Goal: Task Accomplishment & Management: Use online tool/utility

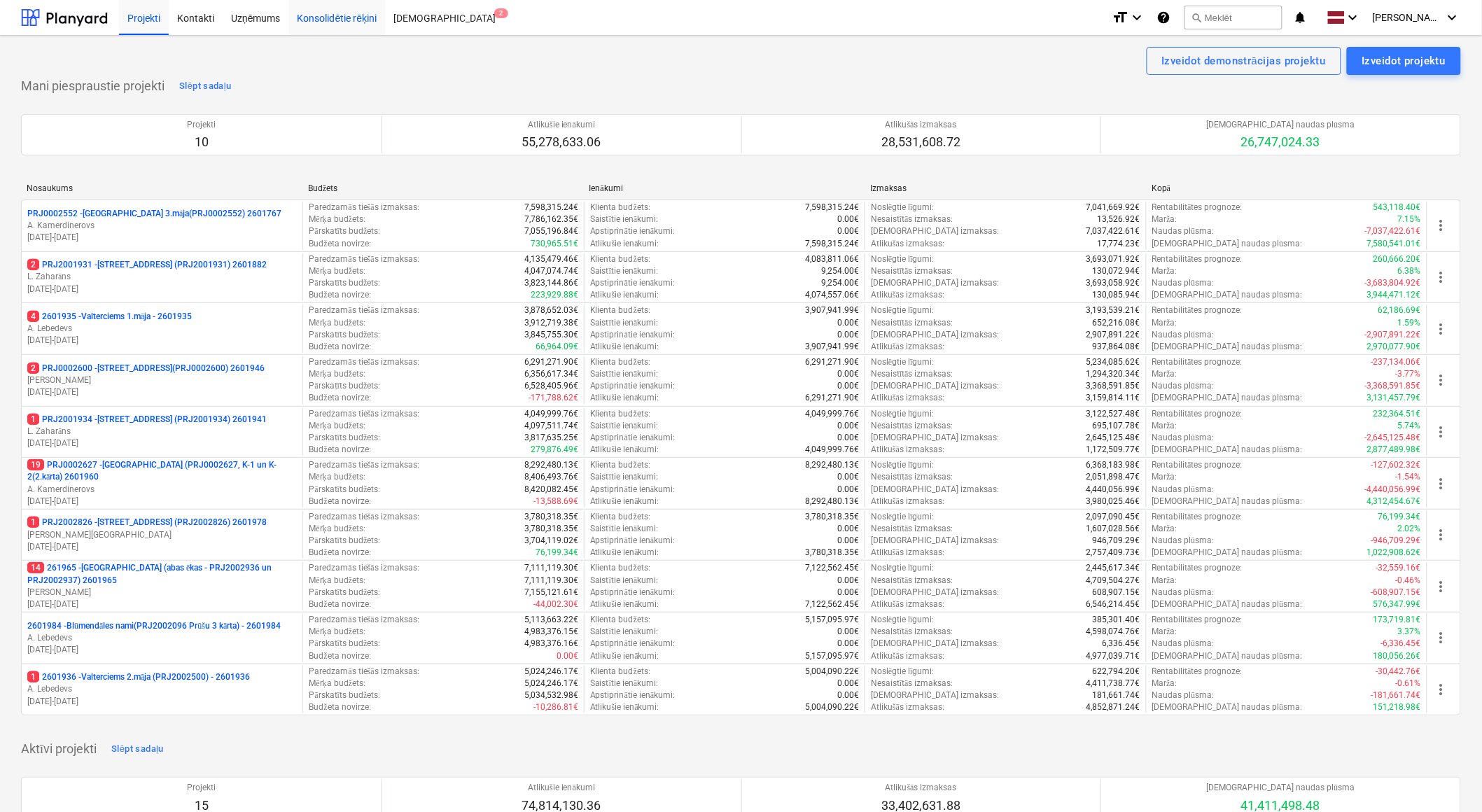
click at [352, 17] on div "Konsolidētie rēķini" at bounding box center [337, 17] width 96 height 36
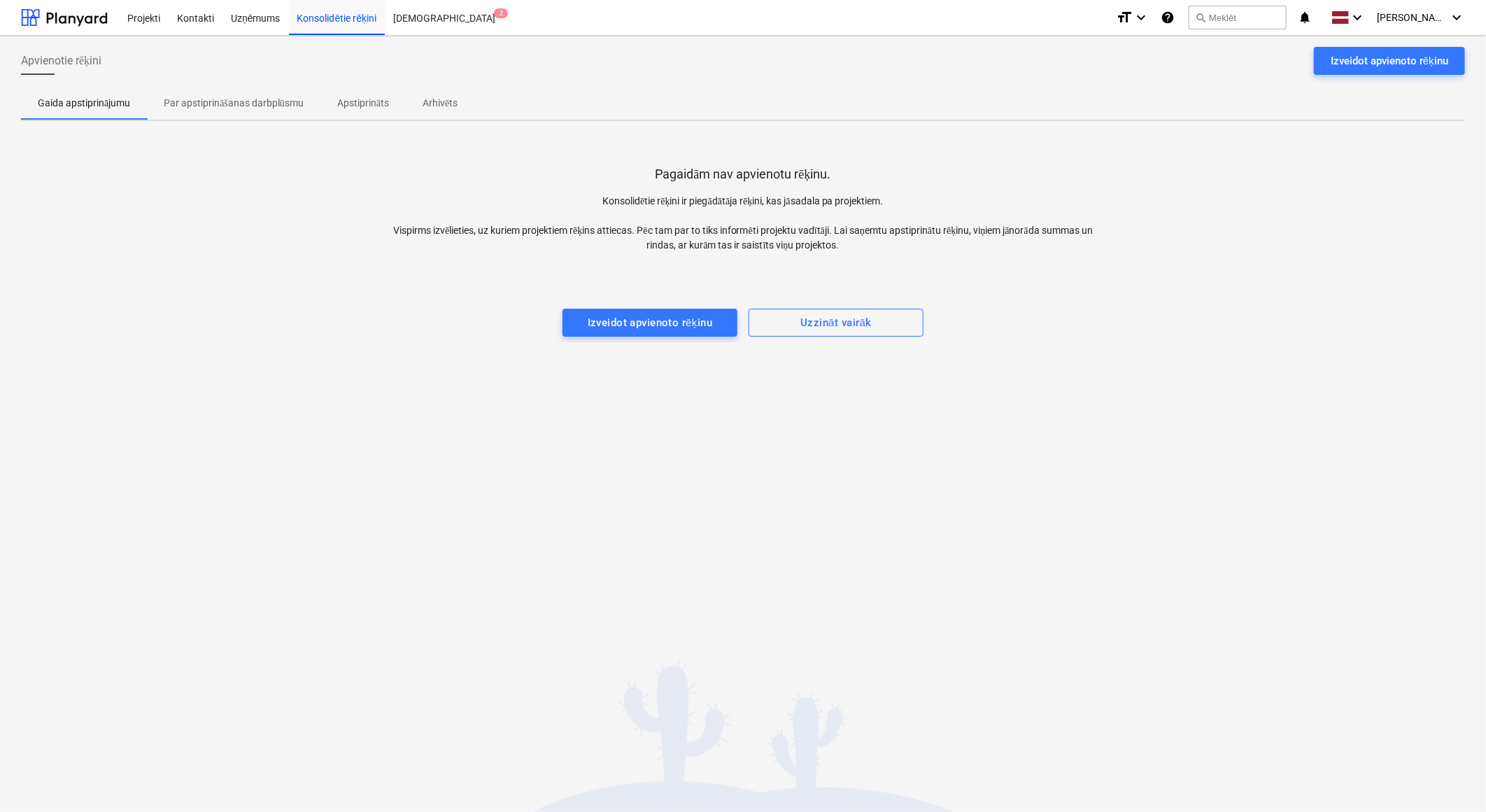
click at [247, 109] on p "Par apstiprināšanas darbplūsmu" at bounding box center [234, 103] width 140 height 14
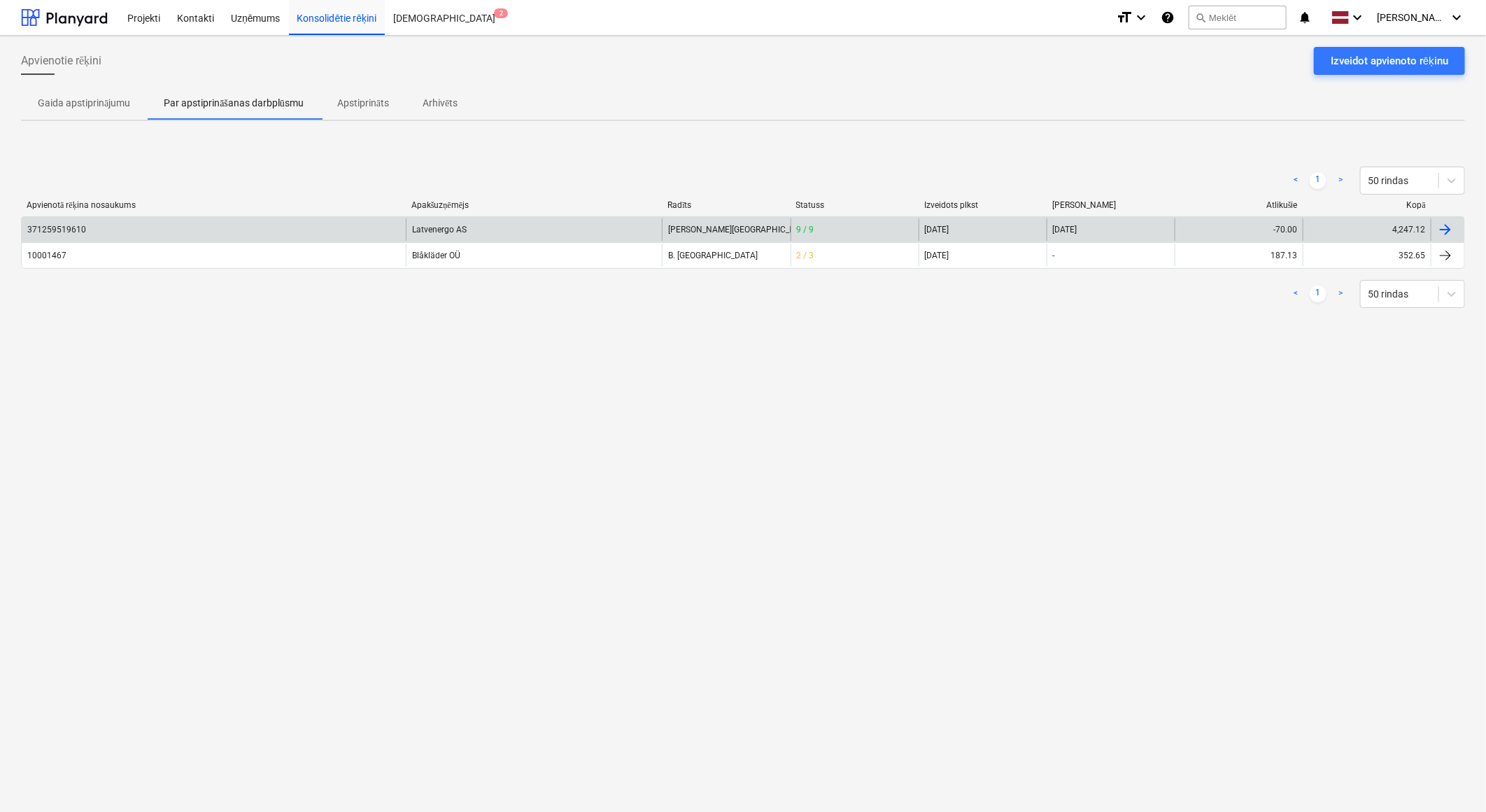
click at [345, 221] on div "371259519610" at bounding box center [213, 229] width 384 height 22
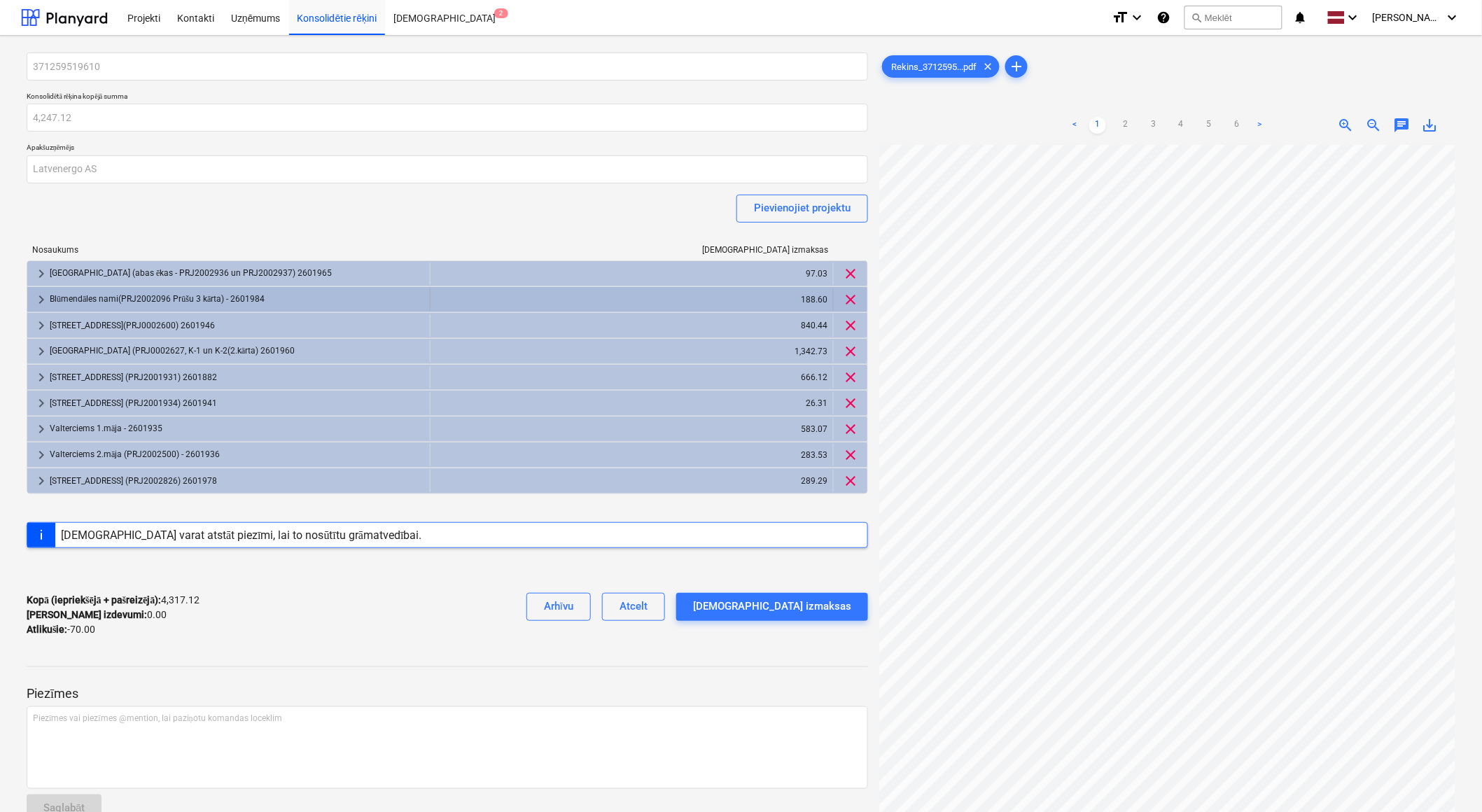
click at [852, 298] on span "clear" at bounding box center [850, 299] width 17 height 17
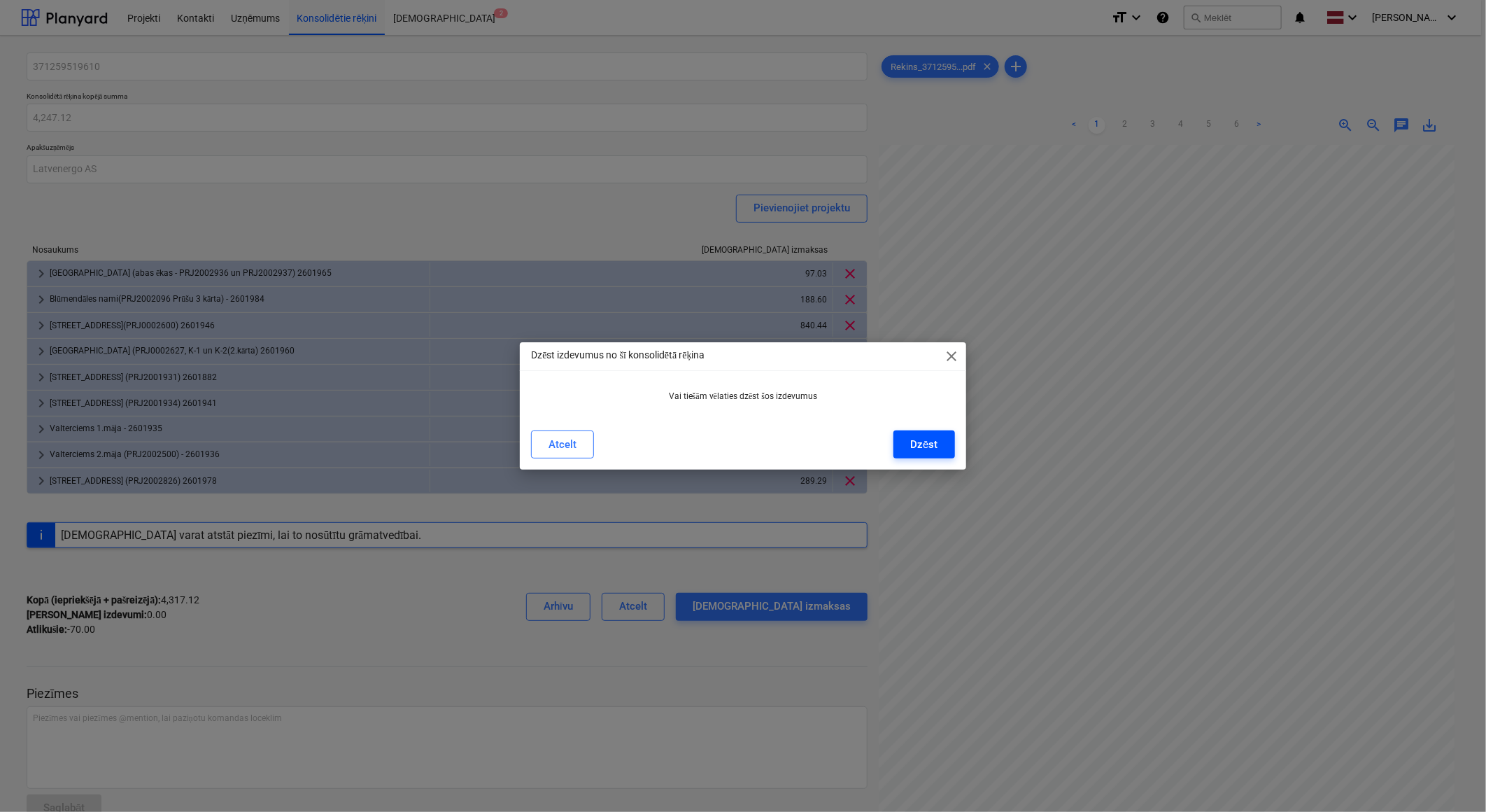
click at [919, 441] on div "Dzēst" at bounding box center [924, 444] width 27 height 18
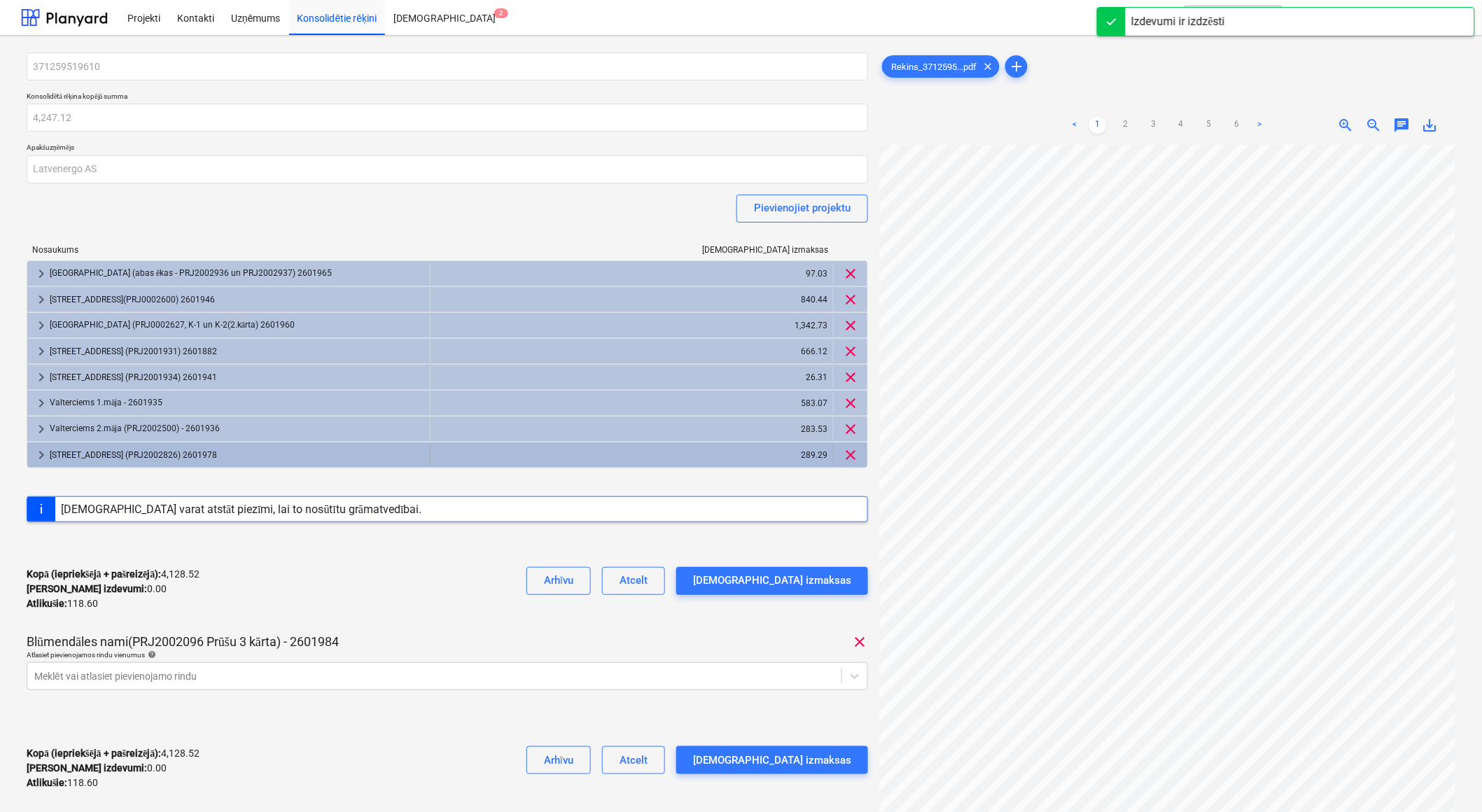
click at [155, 453] on div "Stendes iela 8, E2 (PRJ2002826) 2601978" at bounding box center [236, 454] width 374 height 22
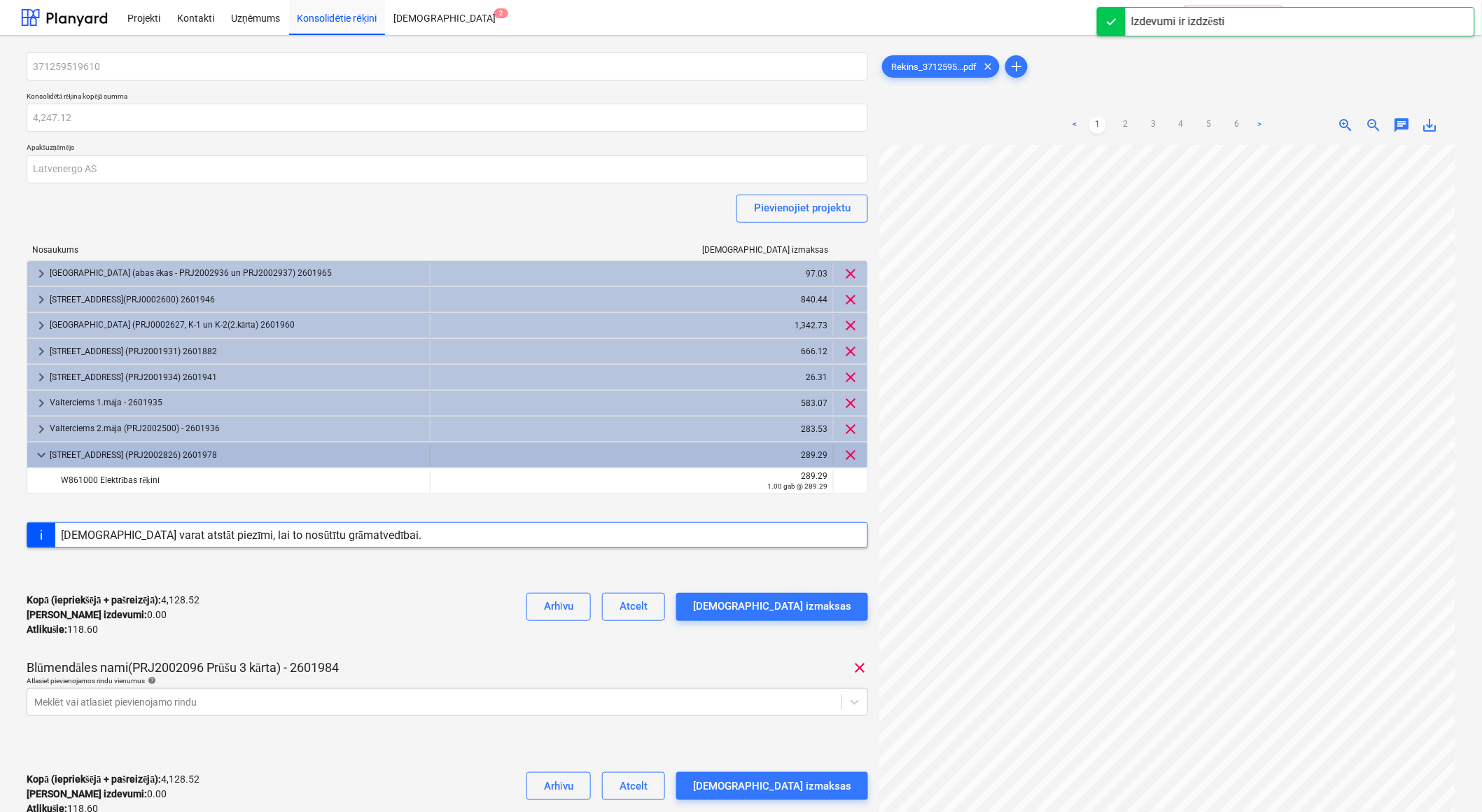
click at [155, 453] on div "Stendes iela 8, E2 (PRJ2002826) 2601978" at bounding box center [236, 454] width 374 height 22
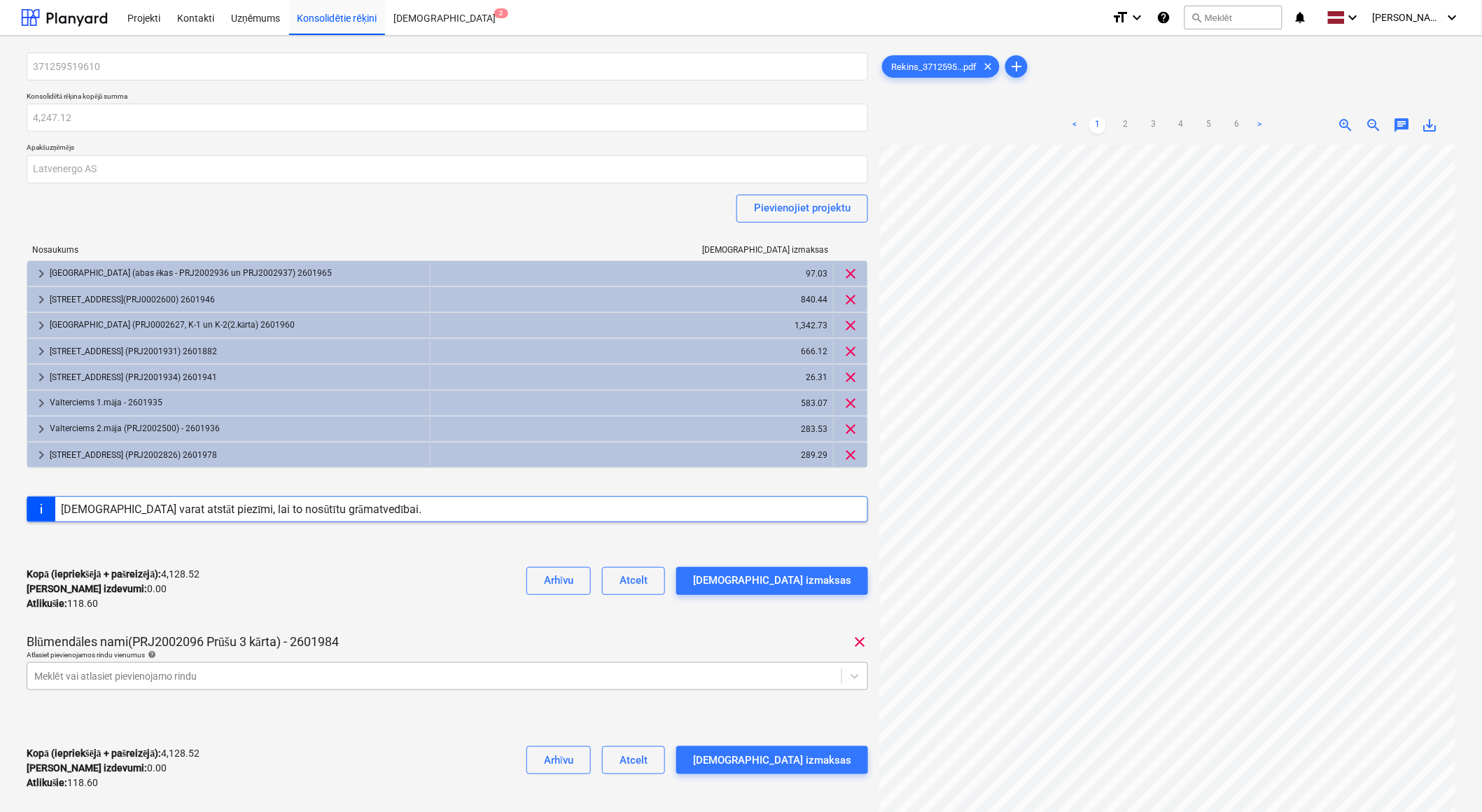
click at [177, 682] on body "Projekti Kontakti Uzņēmums Konsolidētie rēķini Iesūtne 2 format_size keyboard_a…" at bounding box center [741, 406] width 1482 height 812
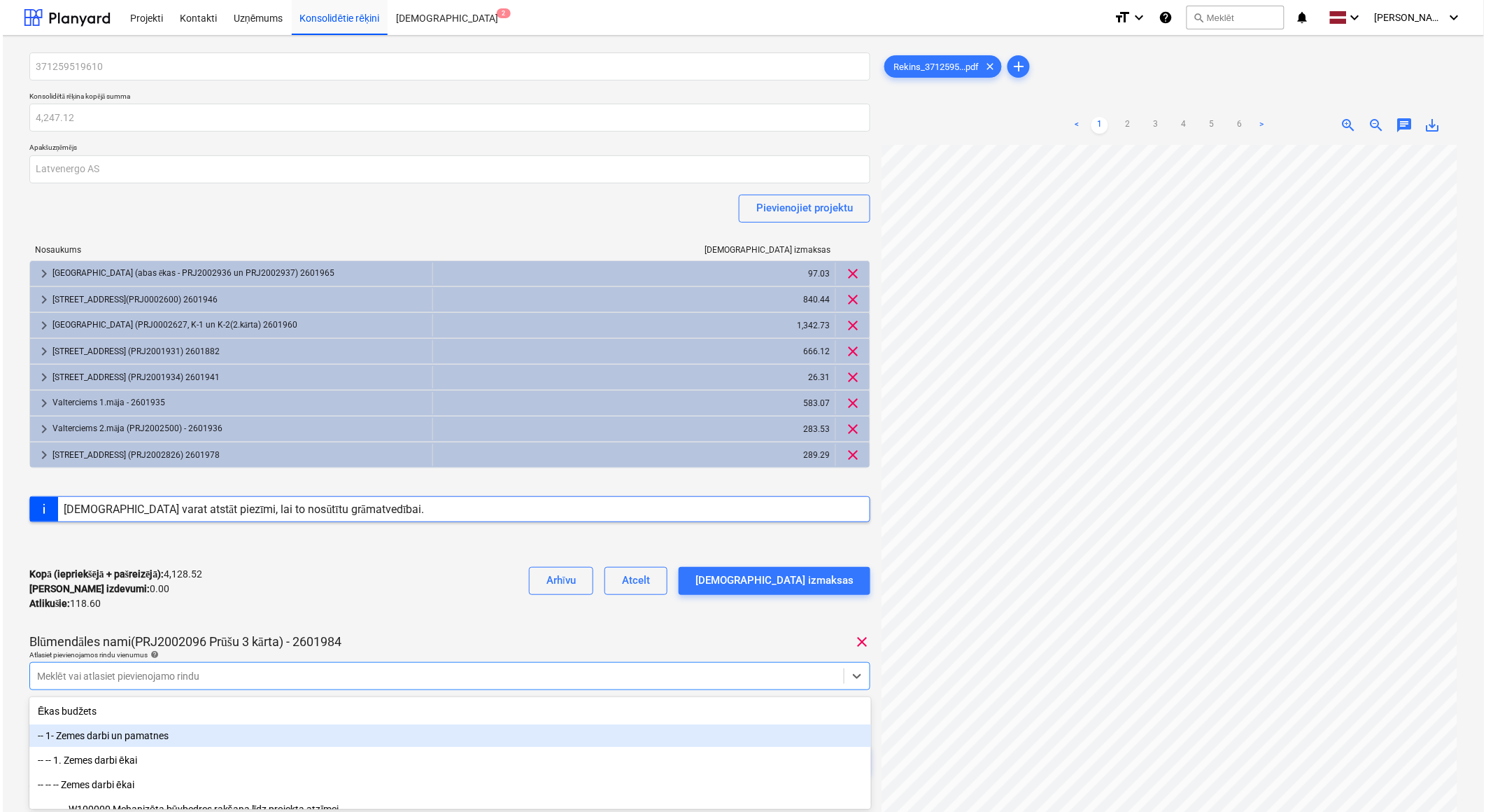
scroll to position [103, 0]
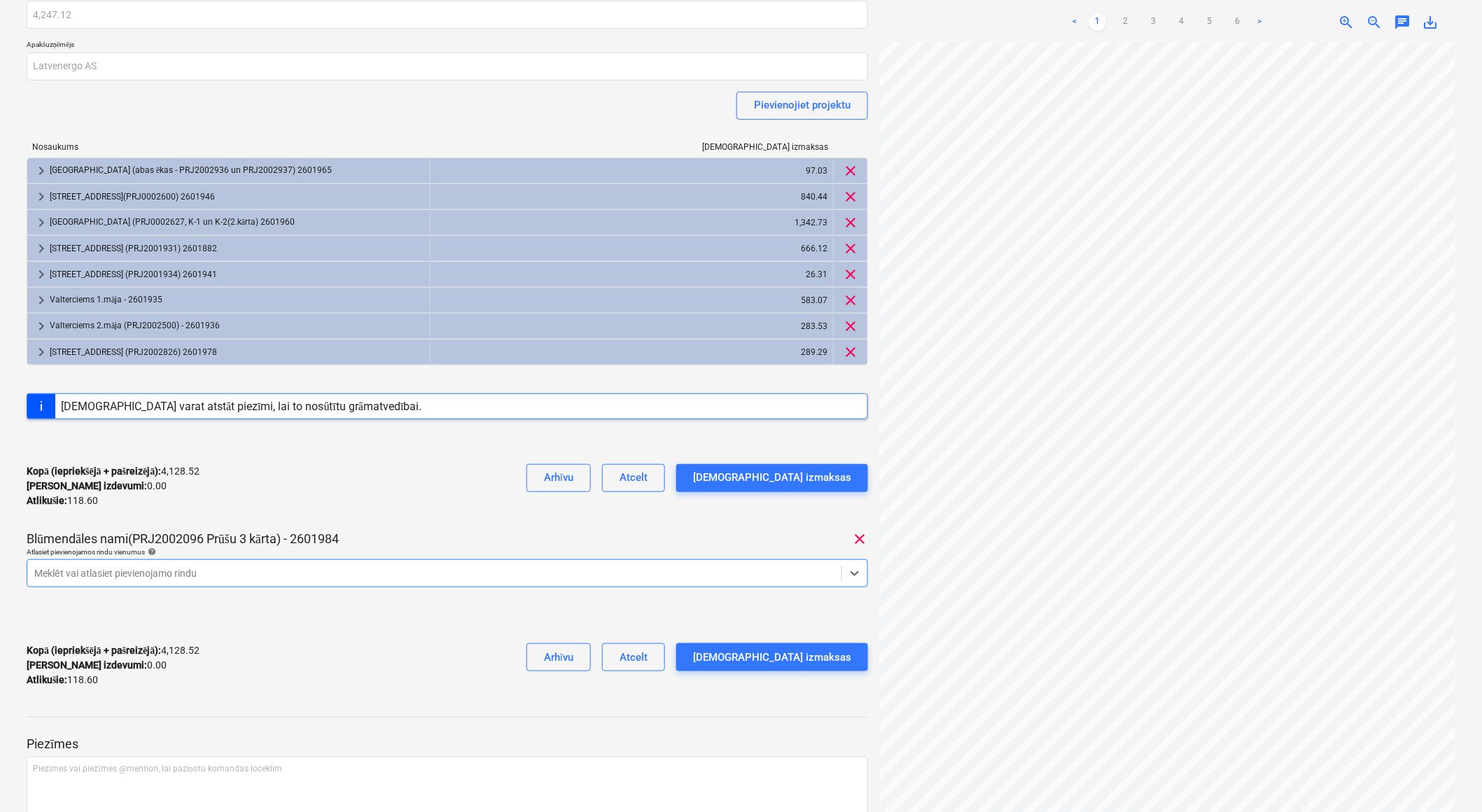
click at [151, 571] on div at bounding box center [434, 573] width 800 height 14
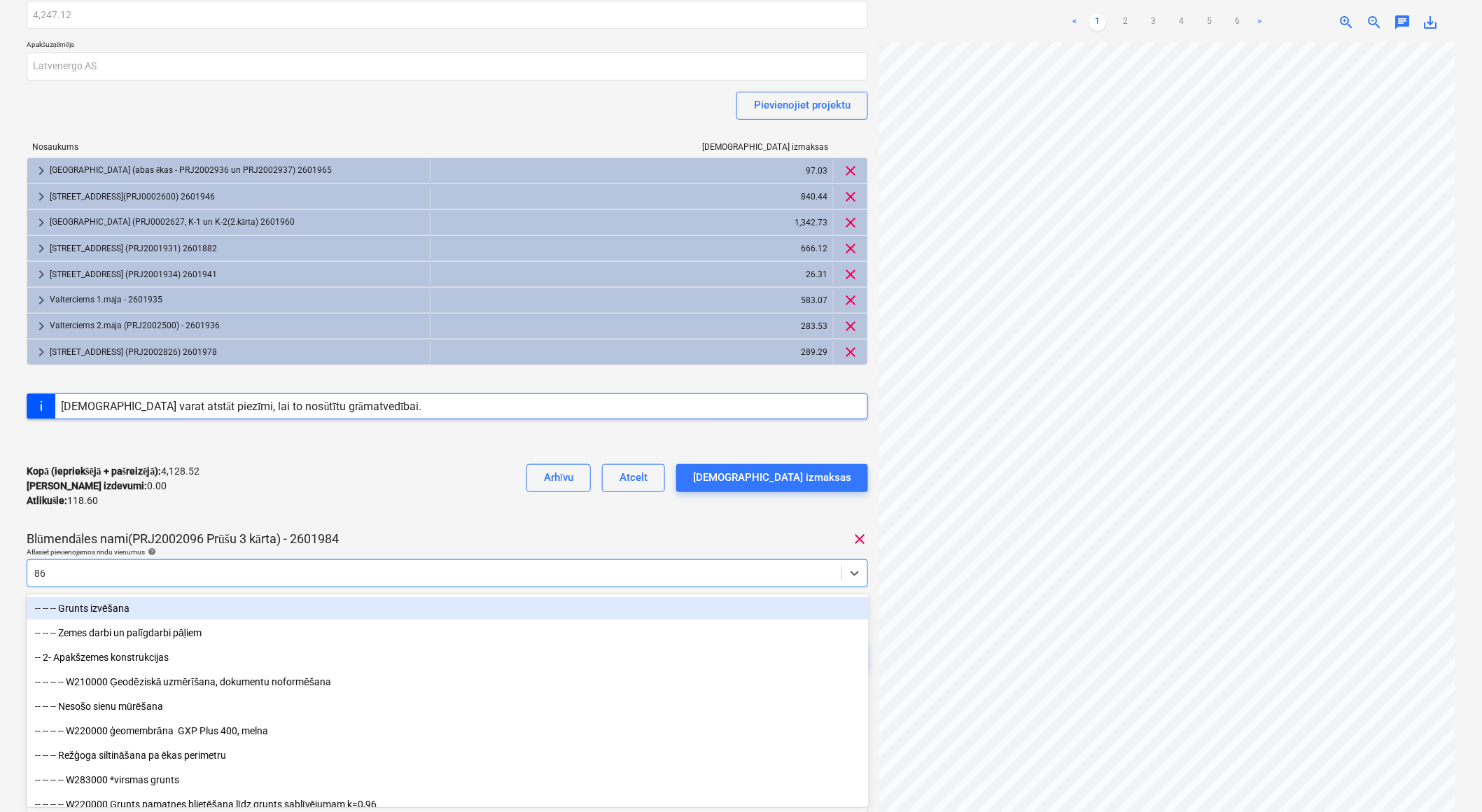
type input "861"
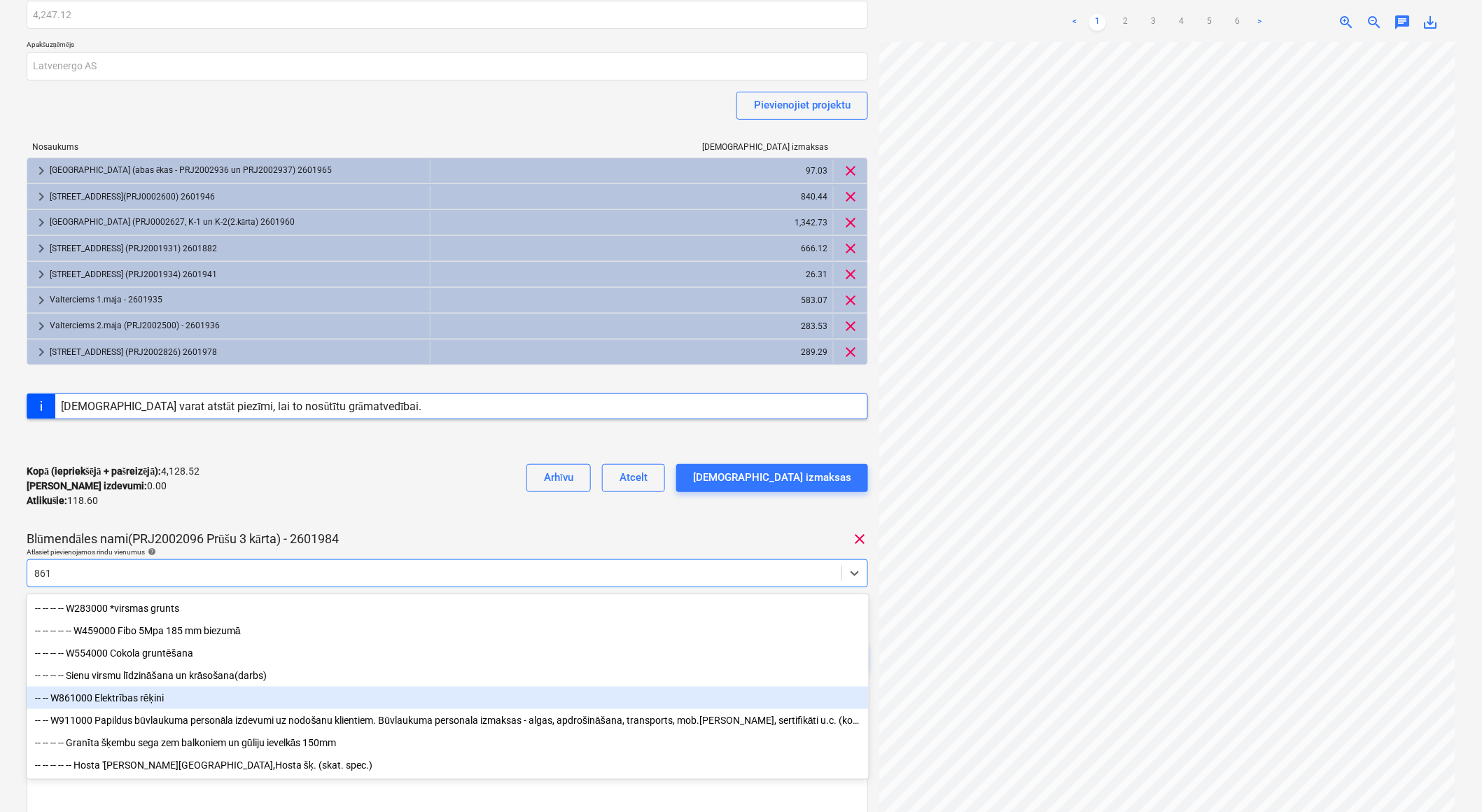
click at [152, 700] on div "-- -- W861000 Elektrības rēķini" at bounding box center [448, 697] width 842 height 22
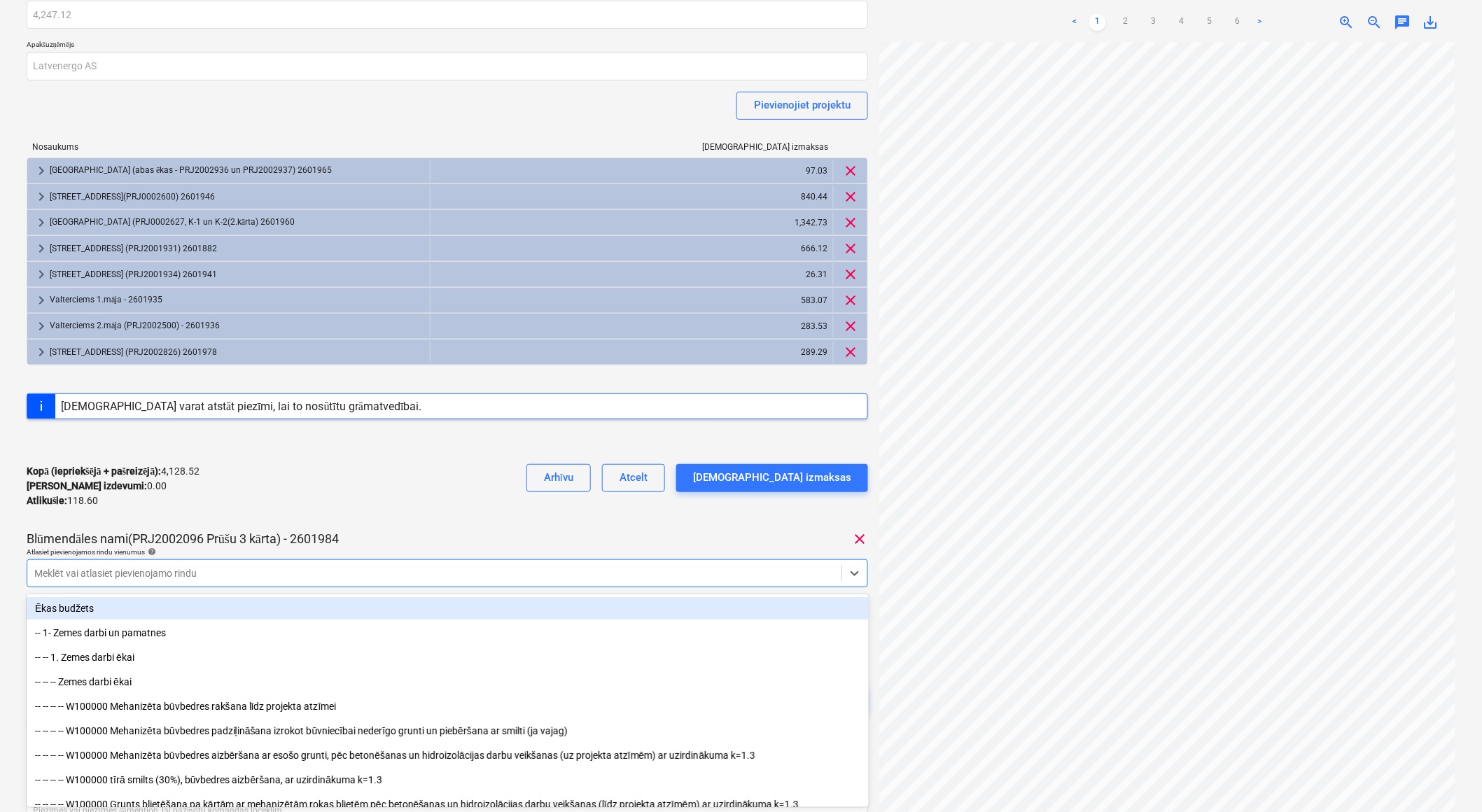
click at [421, 476] on div "Kopā (iepriekšējā + pašreizējā) : 4,128.52 Kārtējie izdevumi : 0.00 Atlikušie :…" at bounding box center [447, 486] width 842 height 67
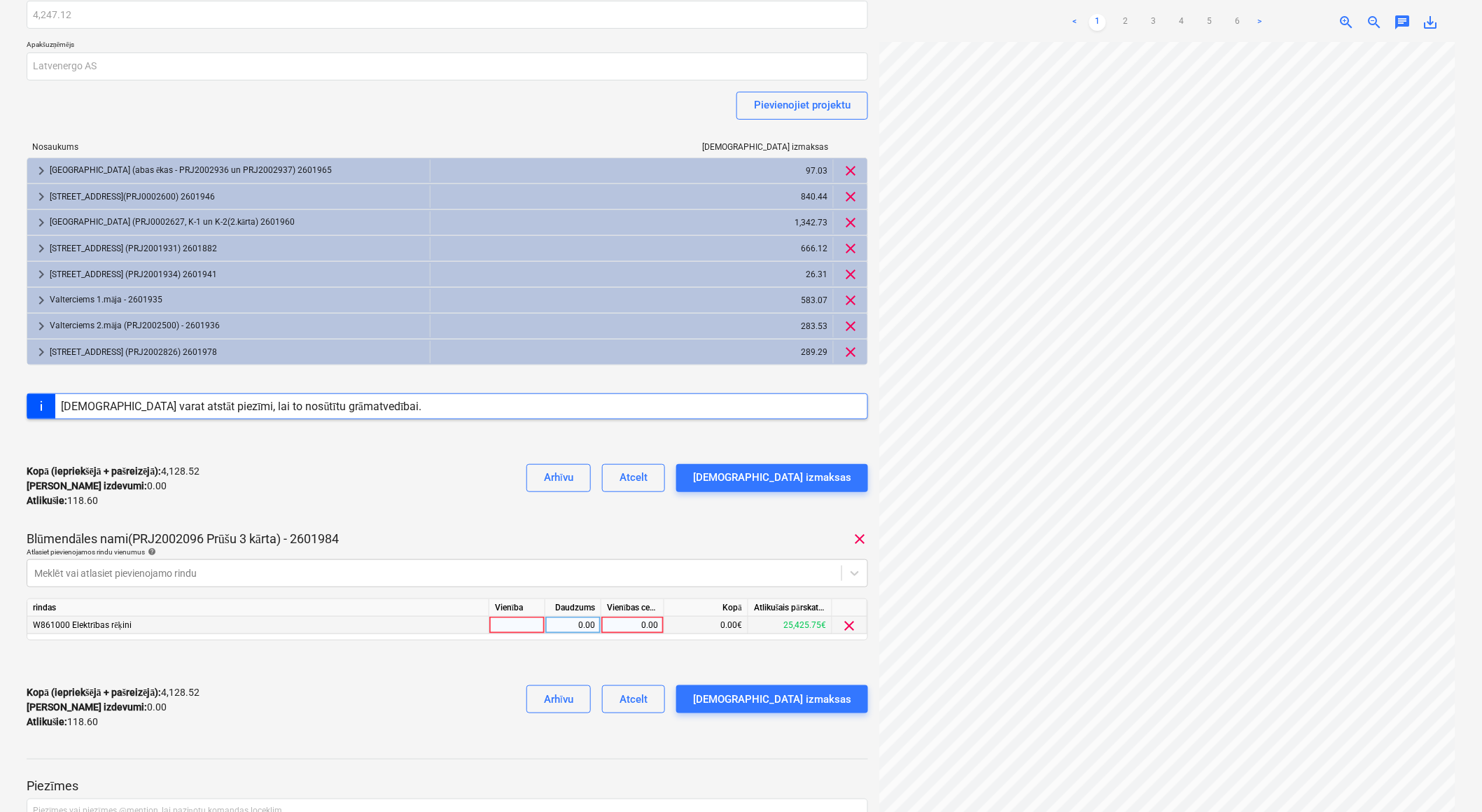
click at [509, 629] on div at bounding box center [517, 625] width 56 height 17
type input "1"
click at [571, 628] on div "0.00" at bounding box center [572, 625] width 44 height 17
type input "1"
click at [619, 625] on div "0.00" at bounding box center [632, 625] width 51 height 17
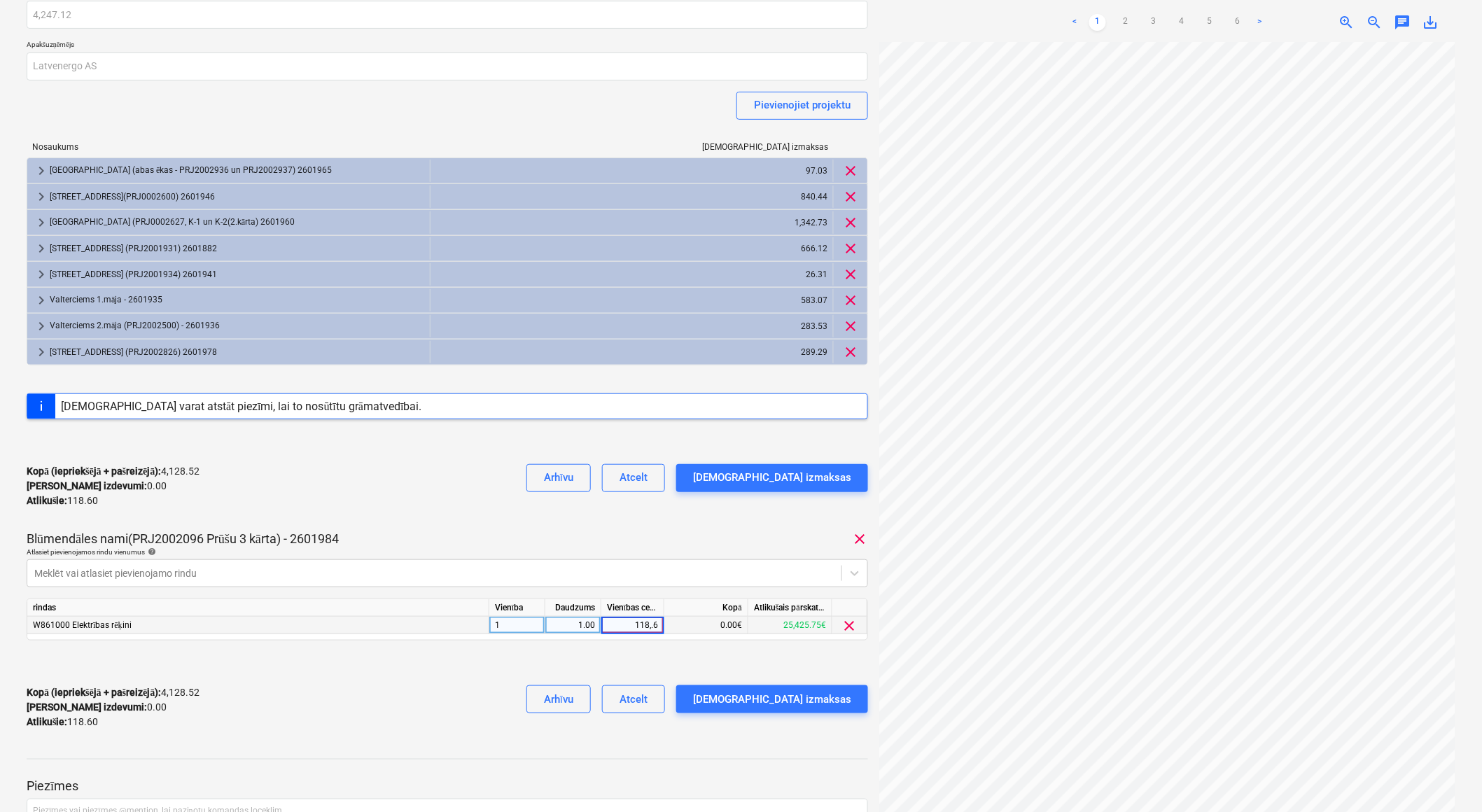
type input "118,.60"
click at [376, 709] on div "Kopā (iepriekšējā + pašreizējā) : 4,128.52 Kārtējie izdevumi : 0.00 Atlikušie :…" at bounding box center [447, 707] width 842 height 67
click at [632, 632] on div "0.00" at bounding box center [632, 625] width 51 height 17
type input "118.60"
click at [486, 698] on div "Kopā (iepriekšējā + pašreizējā) : 4,247.12 Kārtējie izdevumi : 118.60 Atlikušie…" at bounding box center [447, 707] width 842 height 67
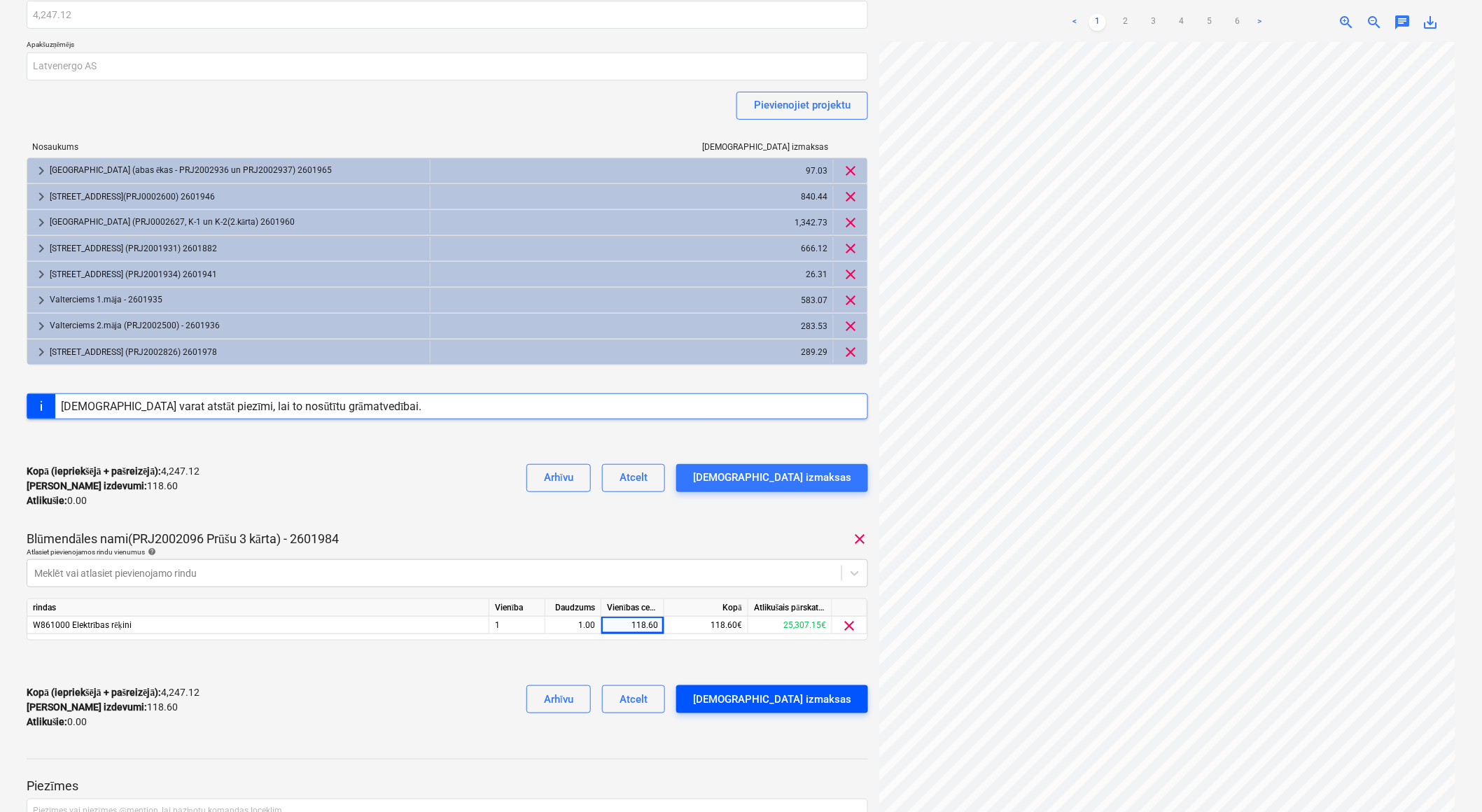
click at [810, 701] on div "Apstipriniet izmaksas" at bounding box center [772, 698] width 158 height 18
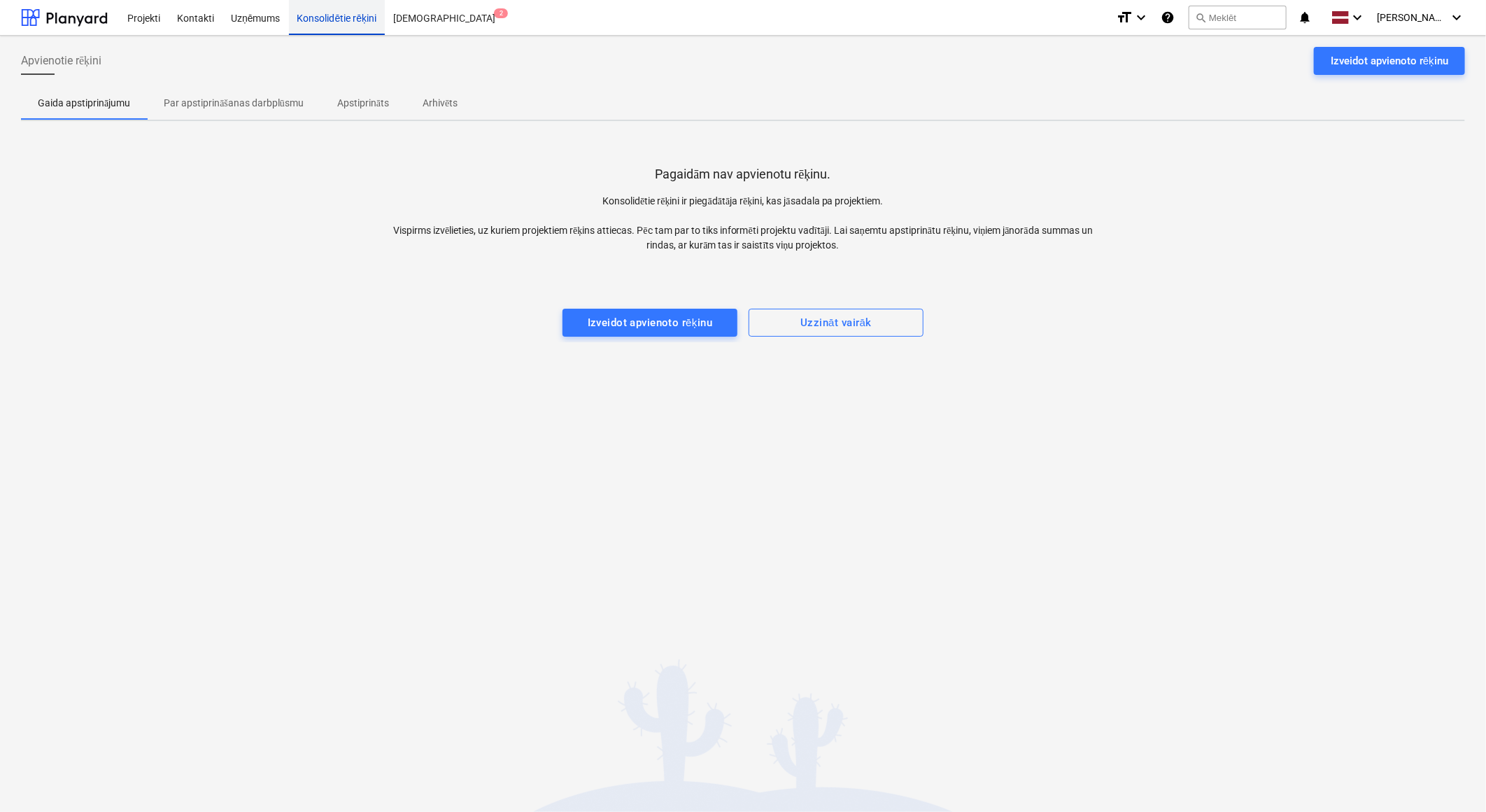
click at [323, 14] on div "Konsolidētie rēķini" at bounding box center [337, 17] width 96 height 36
click at [73, 16] on div at bounding box center [64, 17] width 87 height 35
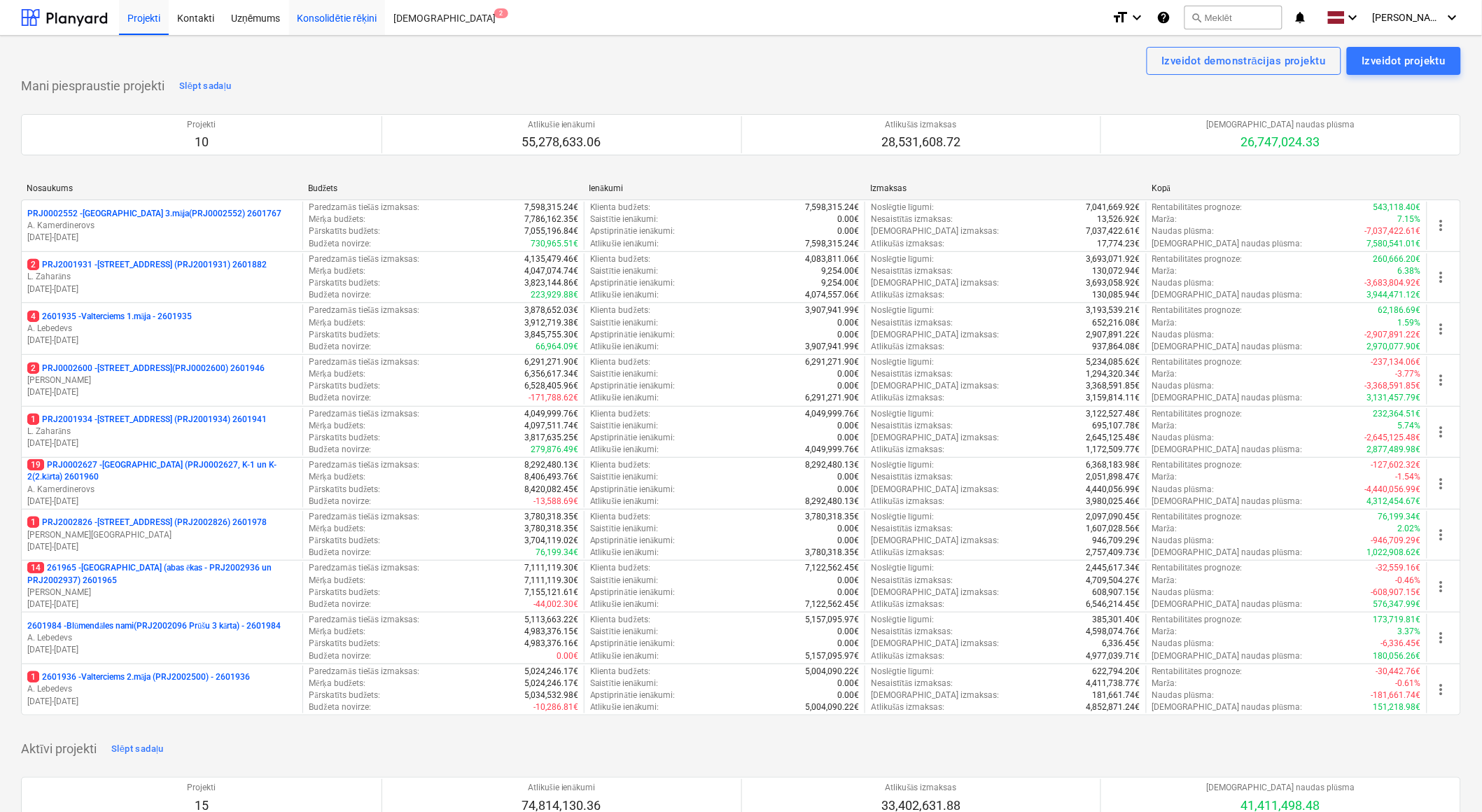
click at [339, 11] on div "Konsolidētie rēķini" at bounding box center [337, 17] width 96 height 36
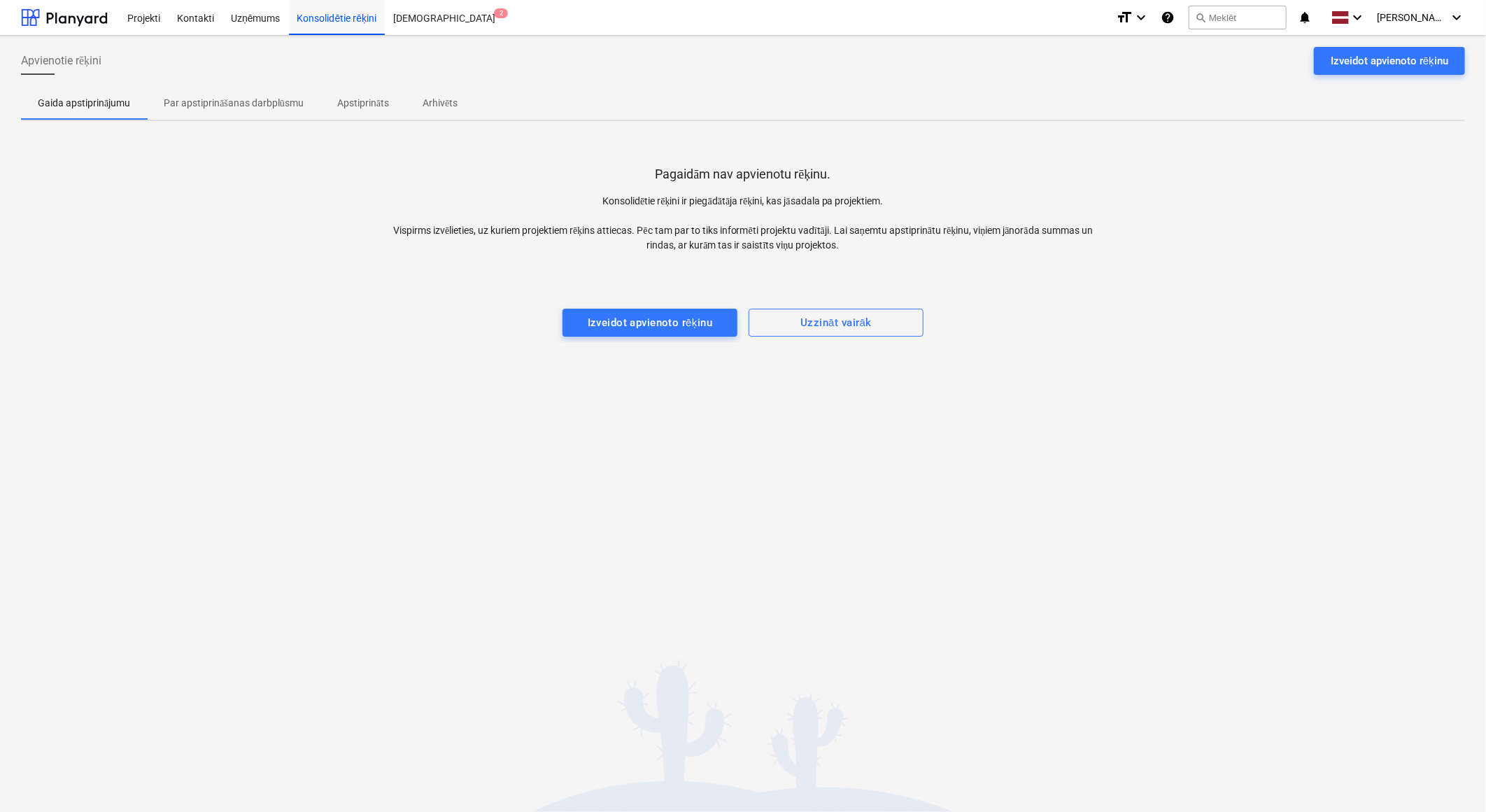
click at [266, 113] on span "Par apstiprināšanas darbplūsmu" at bounding box center [234, 103] width 174 height 23
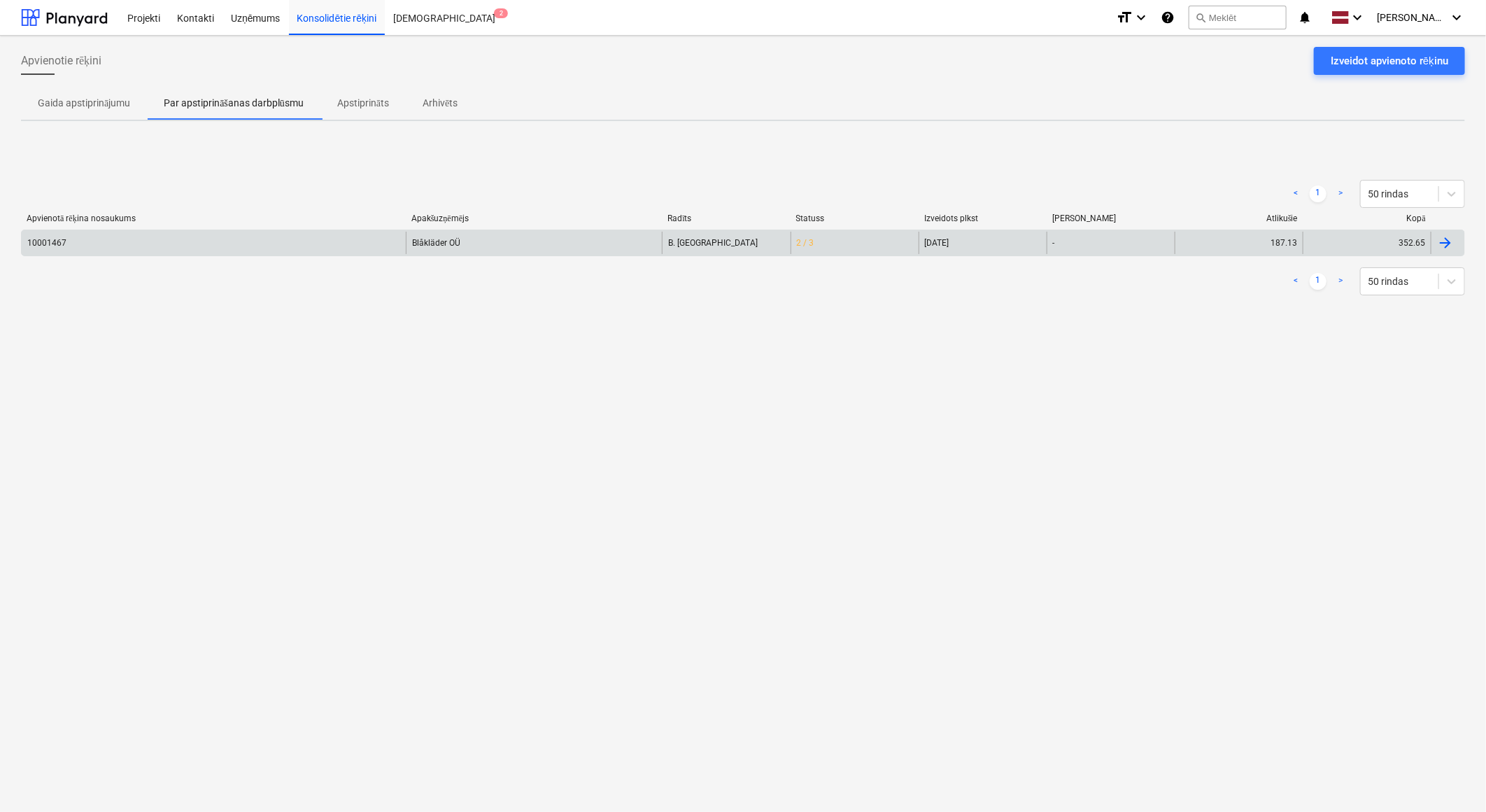
click at [397, 238] on div "10001467" at bounding box center [213, 242] width 384 height 22
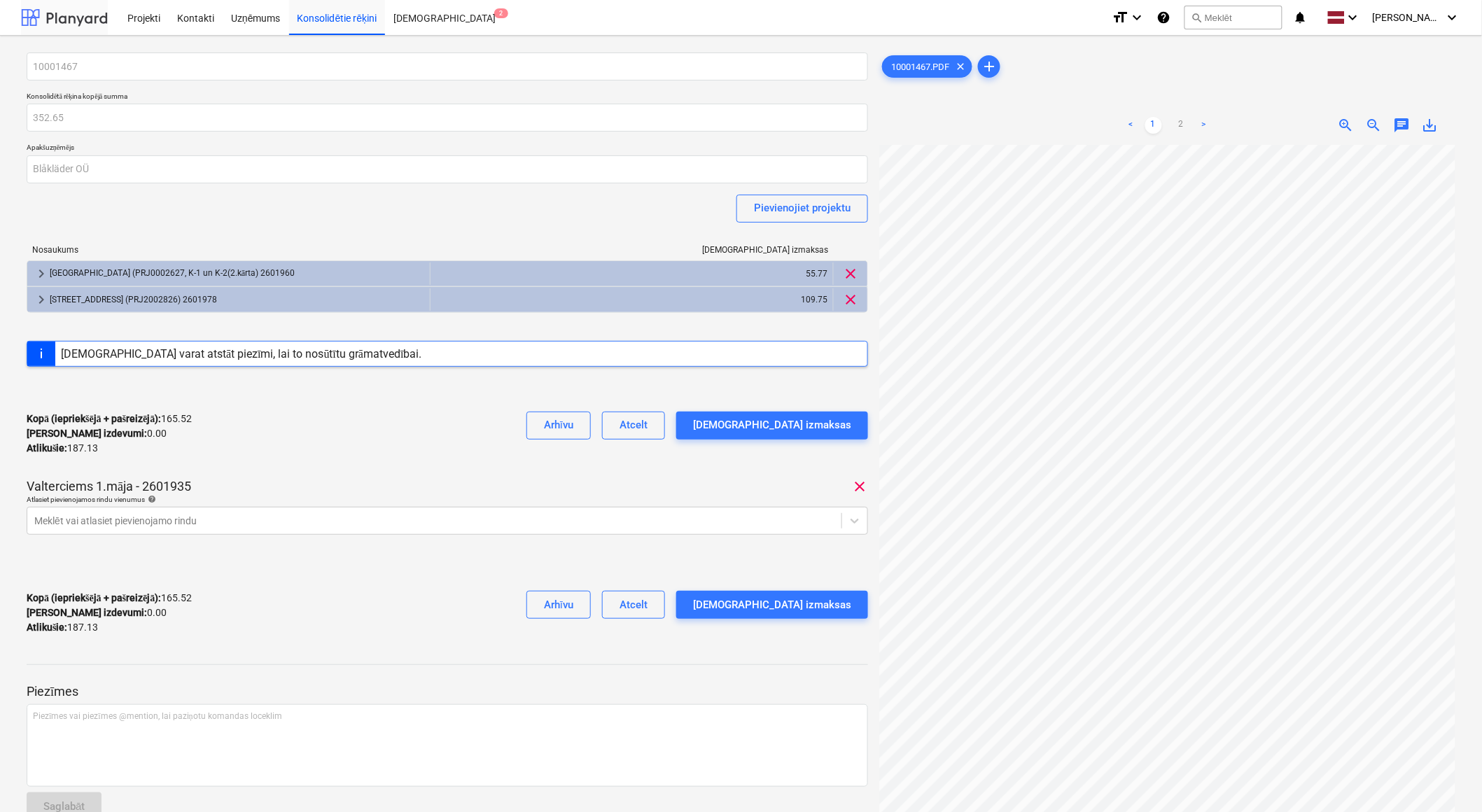
click at [73, 14] on div at bounding box center [64, 17] width 87 height 35
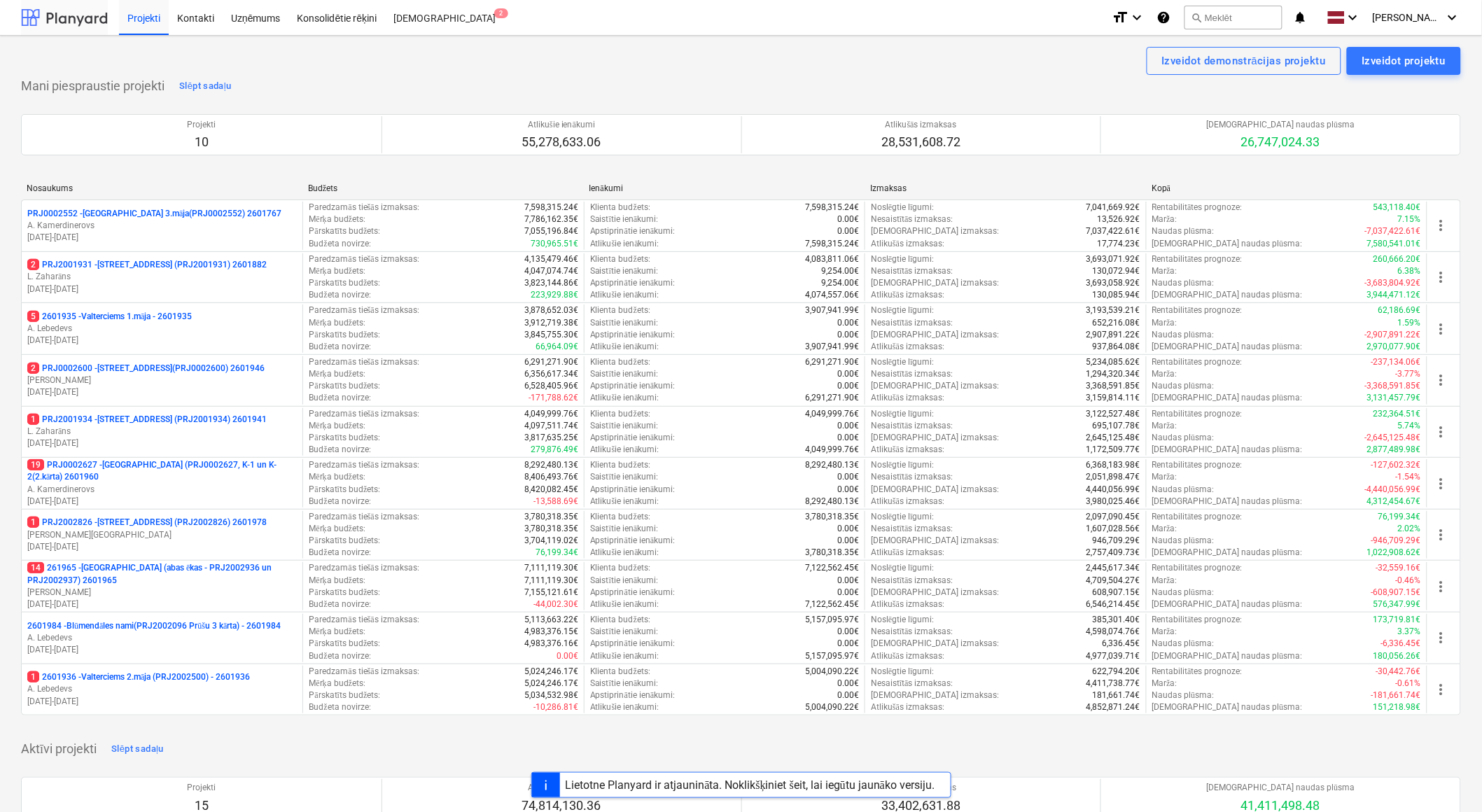
click at [73, 12] on div at bounding box center [64, 17] width 87 height 35
